Goal: Task Accomplishment & Management: Use online tool/utility

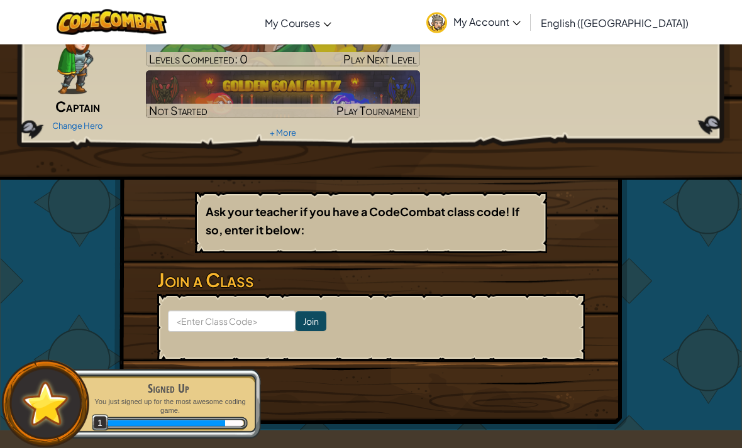
scroll to position [78, 0]
click at [91, 133] on div "Change Hero" at bounding box center [77, 125] width 99 height 20
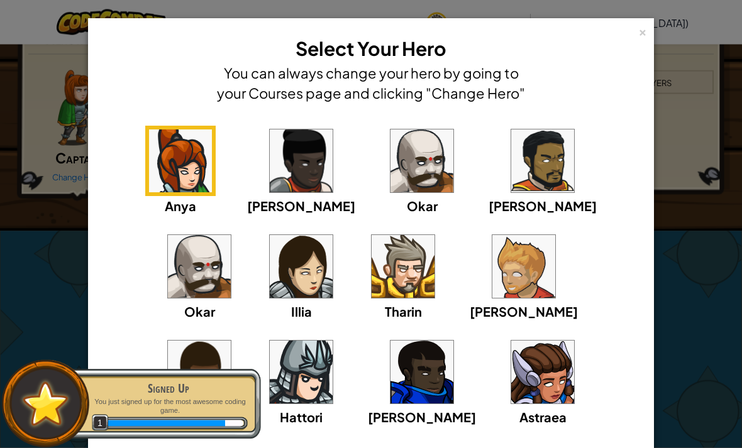
scroll to position [27, 0]
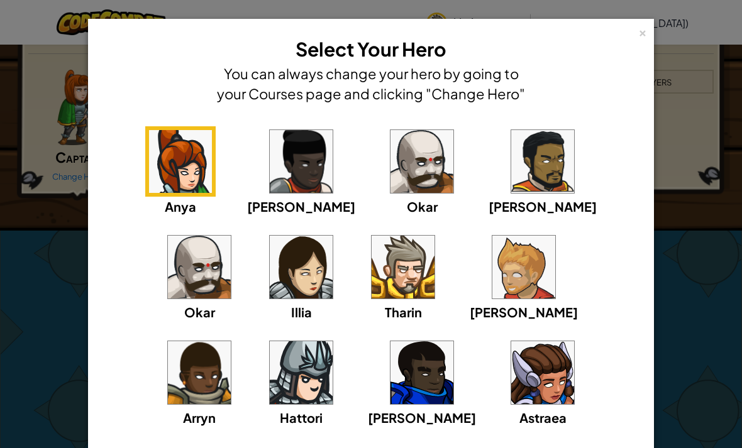
click at [372, 296] on img at bounding box center [403, 267] width 63 height 63
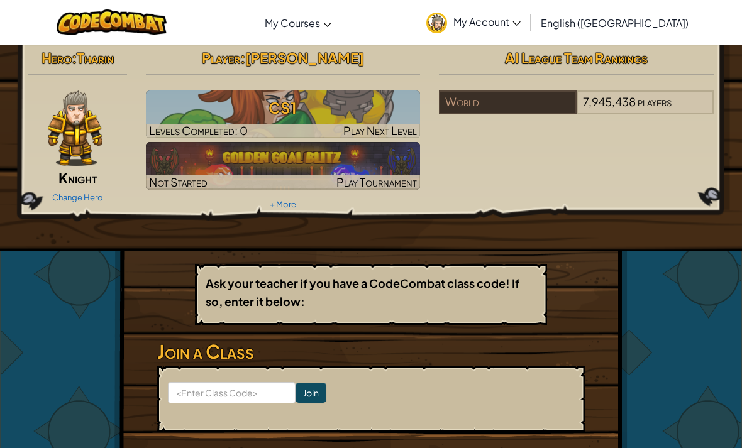
scroll to position [0, 0]
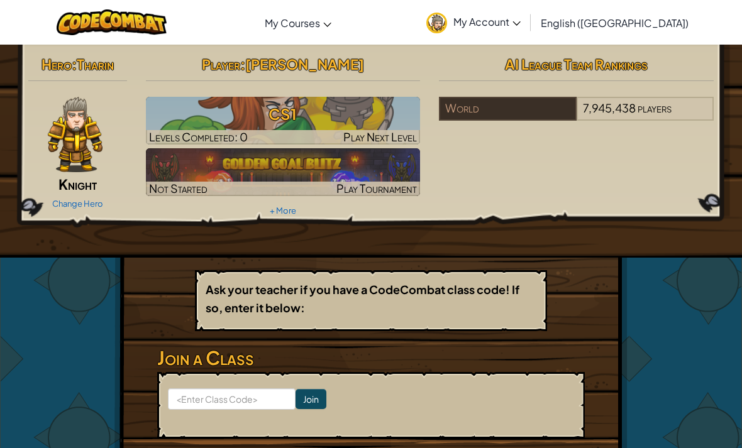
click at [213, 116] on h3 "CS1" at bounding box center [283, 114] width 275 height 28
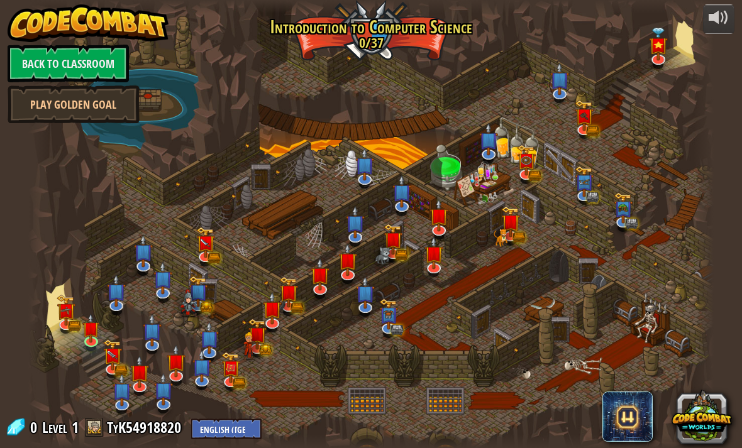
click at [89, 334] on img at bounding box center [90, 328] width 17 height 29
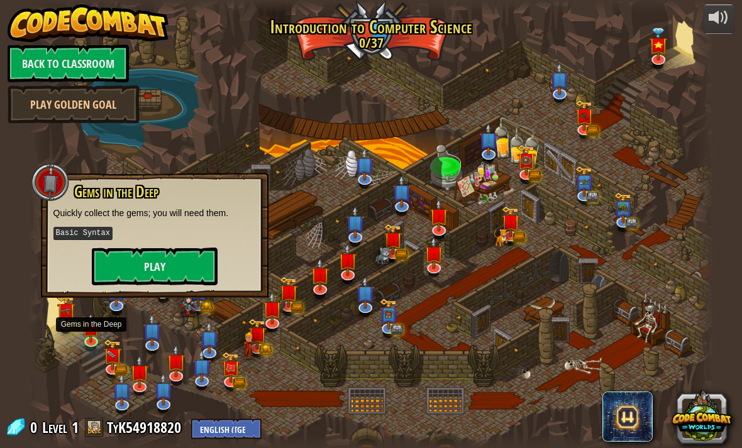
click at [119, 270] on button "Play" at bounding box center [155, 267] width 126 height 38
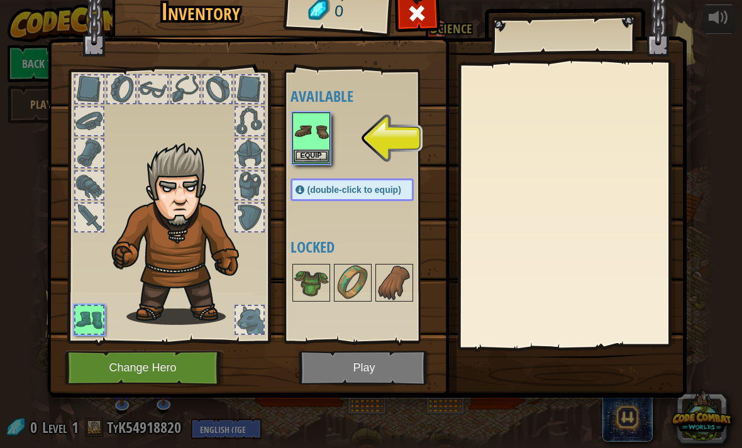
click at [309, 130] on img at bounding box center [311, 131] width 35 height 35
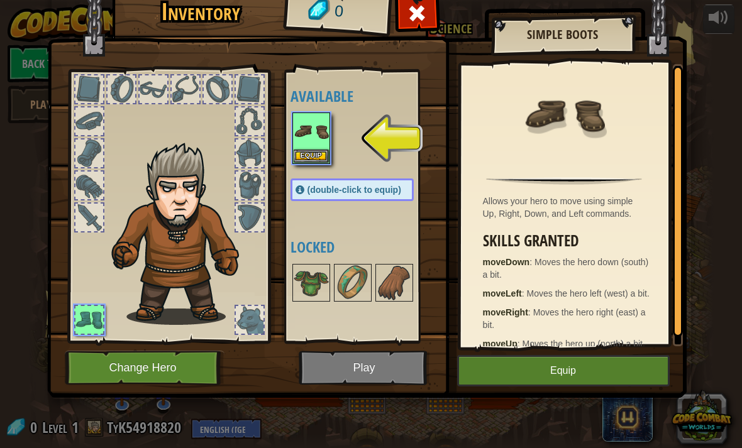
click at [601, 370] on button "Equip" at bounding box center [563, 370] width 213 height 31
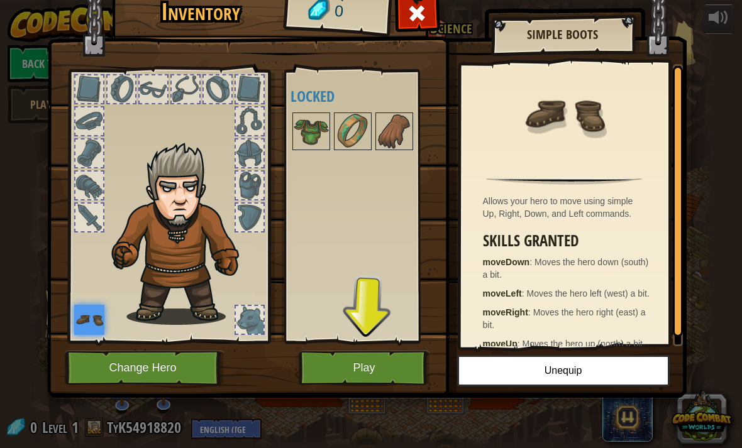
click at [390, 368] on button "Play" at bounding box center [364, 368] width 131 height 35
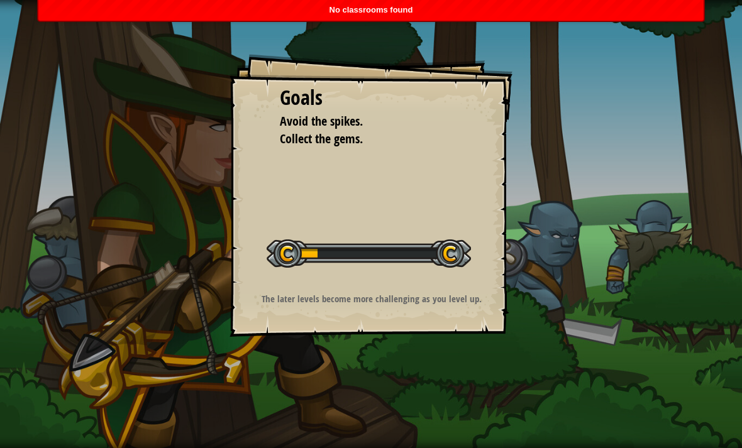
click at [663, 275] on div "Goals Avoid the spikes. Collect the gems. Start Level Error loading from server…" at bounding box center [371, 224] width 742 height 448
click at [657, 269] on div "Goals Avoid the spikes. Collect the gems. Start Level Error loading from server…" at bounding box center [371, 224] width 742 height 448
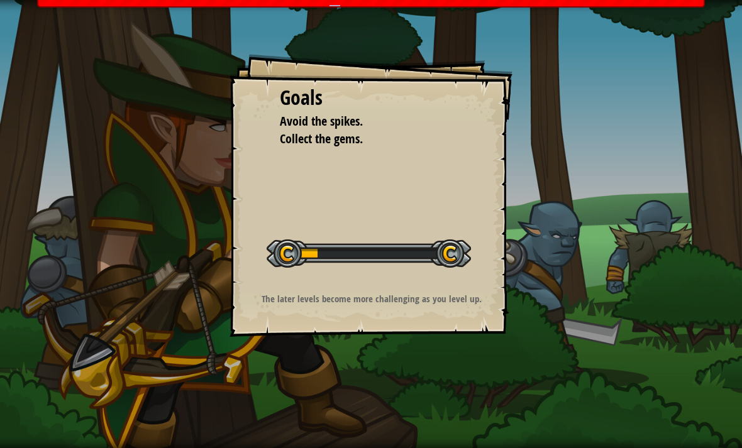
click at [661, 292] on div "Goals Avoid the spikes. Collect the gems. Start Level Error loading from server…" at bounding box center [371, 224] width 742 height 448
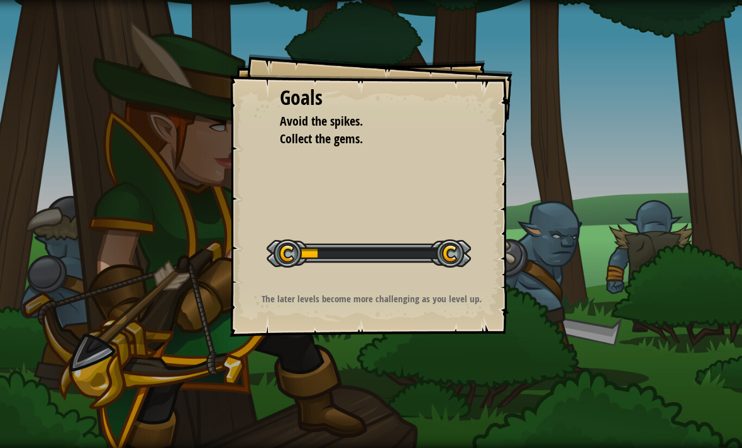
click at [661, 293] on div "Goals Avoid the spikes. Collect the gems. Start Level Error loading from server…" at bounding box center [371, 224] width 742 height 448
click at [663, 282] on div "Goals Avoid the spikes. Collect the gems. Start Level Error loading from server…" at bounding box center [371, 224] width 742 height 448
click at [328, 250] on div at bounding box center [369, 254] width 204 height 28
click at [467, 318] on div "Goals Avoid the spikes. Collect the gems. Start Level Error loading from server…" at bounding box center [371, 195] width 283 height 283
click at [467, 317] on div "Goals Avoid the spikes. Collect the gems. Start Level Error loading from server…" at bounding box center [371, 195] width 283 height 283
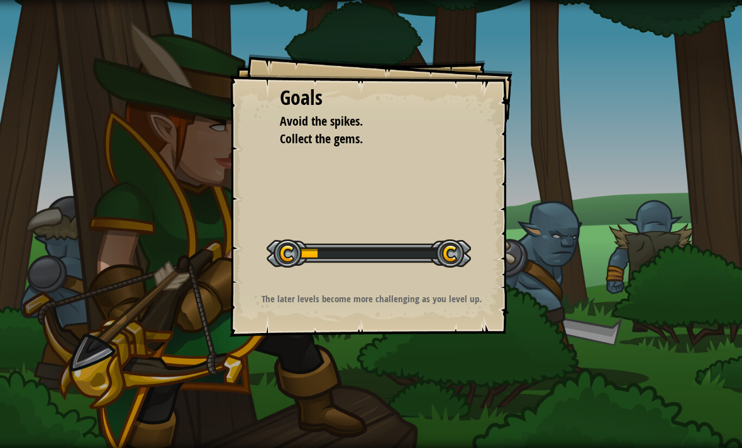
click at [478, 282] on div "Goals Avoid the spikes. Collect the gems. Start Level Error loading from server…" at bounding box center [371, 195] width 283 height 283
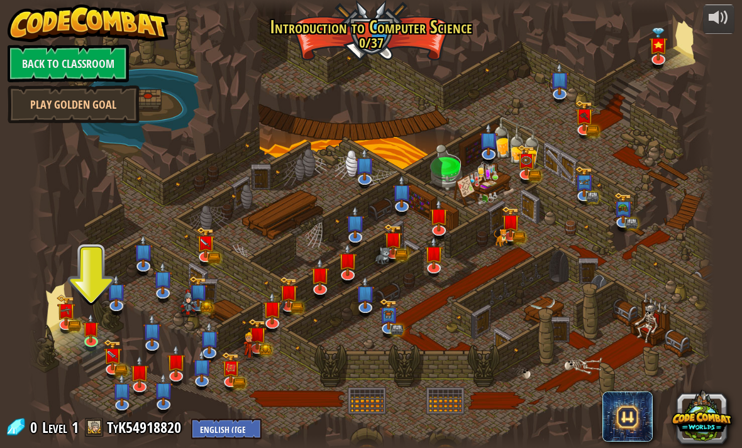
click at [13, 6] on img at bounding box center [88, 23] width 161 height 38
